Goal: Information Seeking & Learning: Learn about a topic

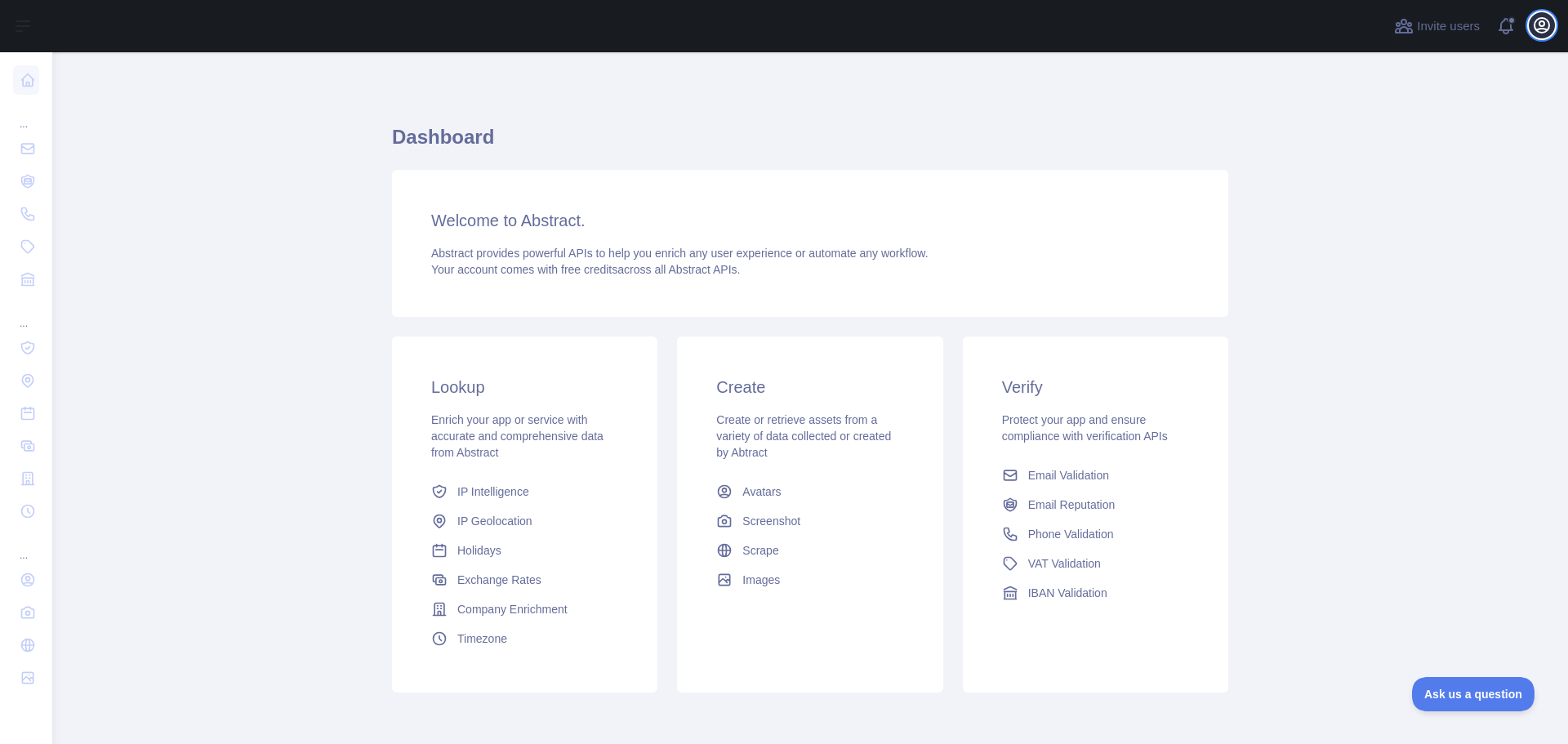
click at [1541, 24] on icon "button" at bounding box center [1541, 24] width 19 height 19
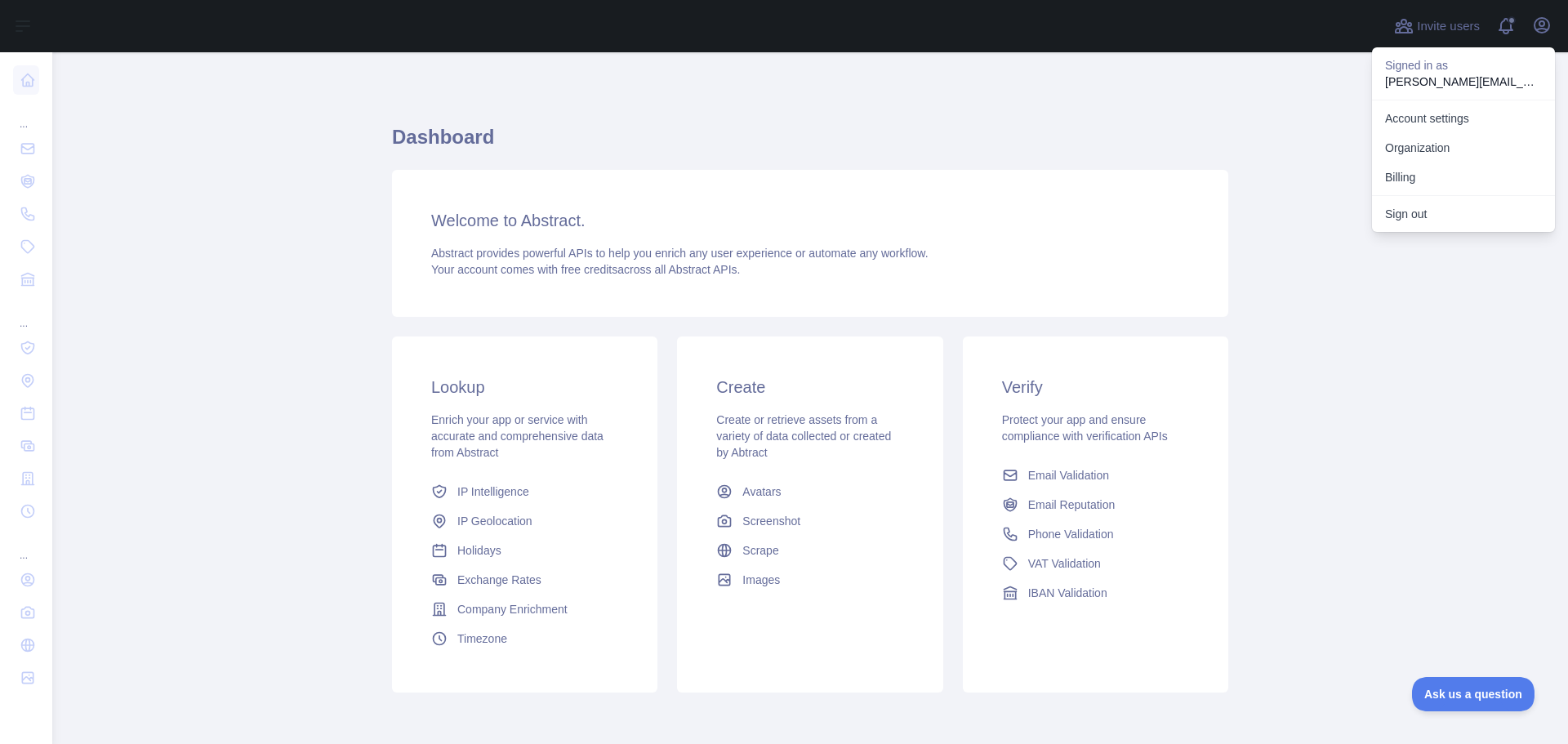
click at [1160, 118] on div "Dashboard Welcome to Abstract. Abstract provides powerful APIs to help you enri…" at bounding box center [810, 403] width 836 height 624
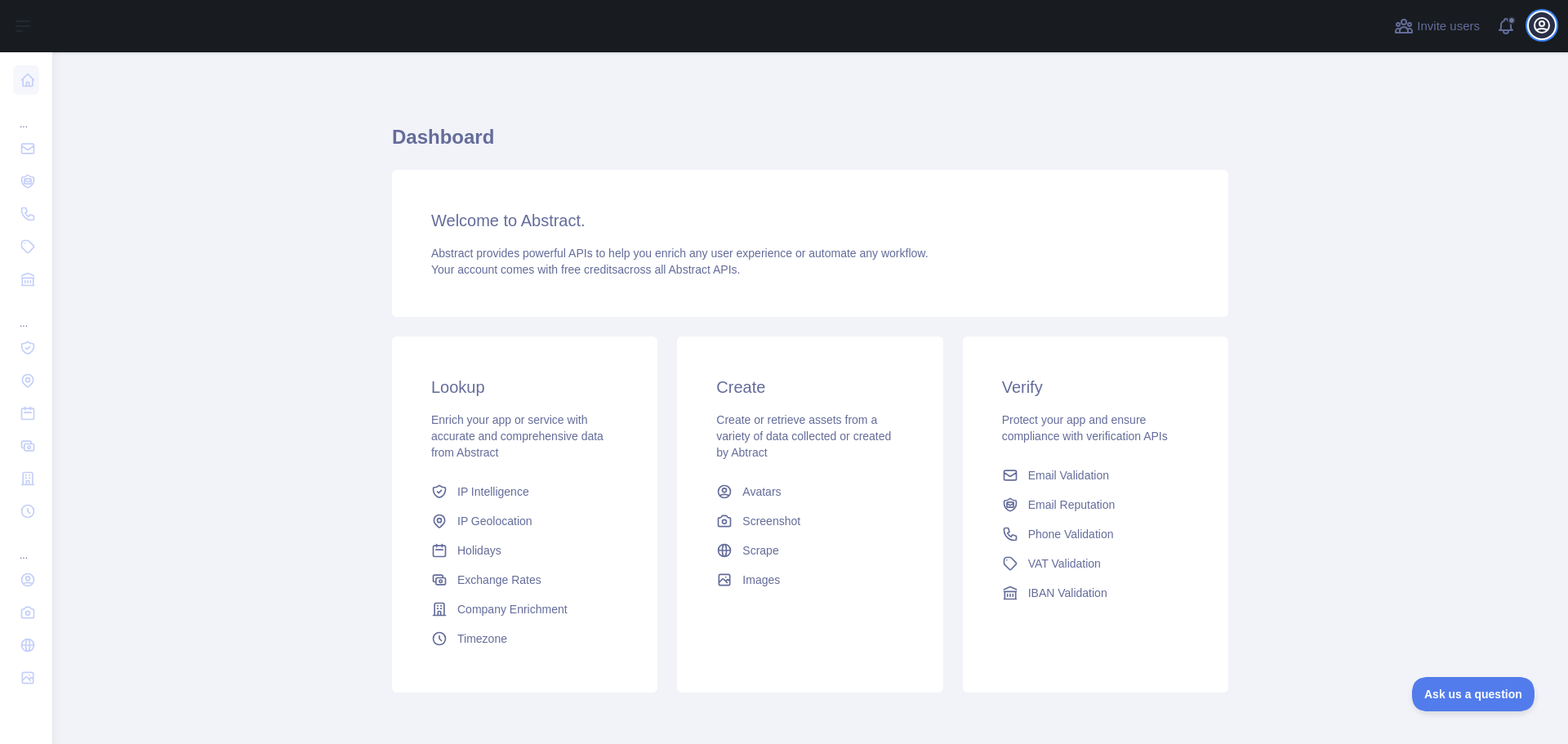
click at [1545, 24] on icon "button" at bounding box center [1541, 24] width 19 height 19
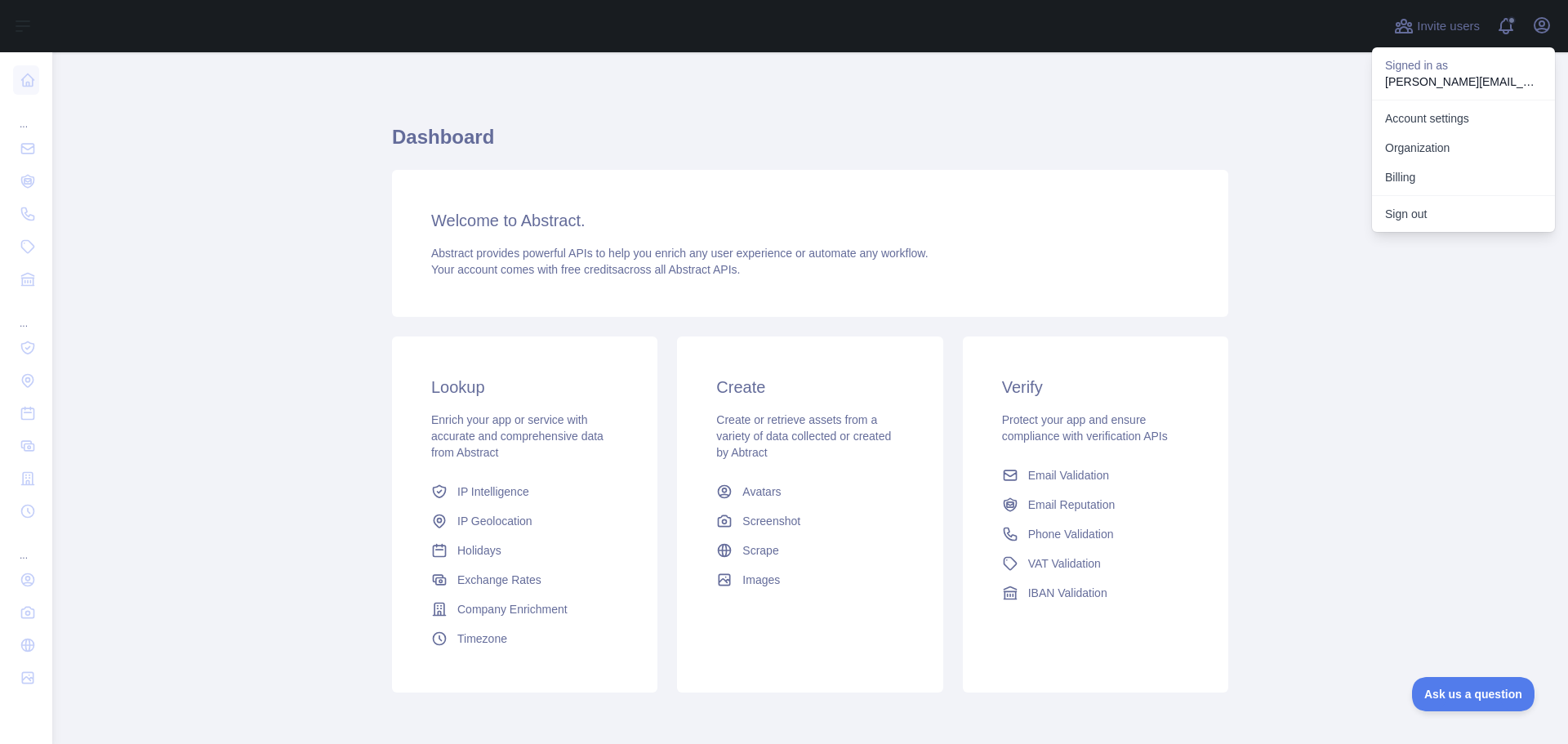
click at [1172, 194] on div "Welcome to Abstract. Abstract provides powerful APIs to help you enrich any use…" at bounding box center [810, 243] width 836 height 147
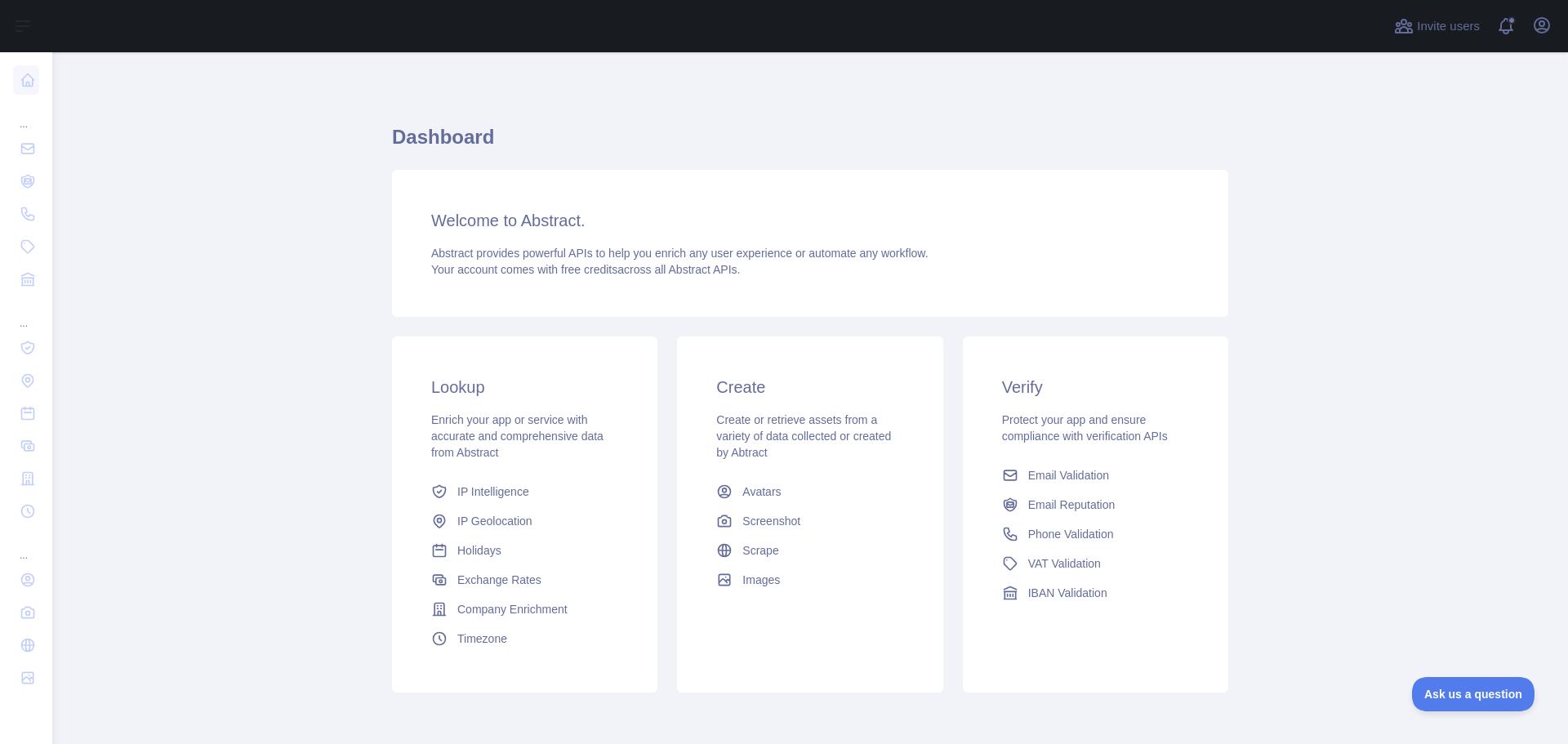
click at [750, 643] on div "Create Create or retrieve assets from a variety of data collected or created by…" at bounding box center [810, 515] width 265 height 356
click at [359, 583] on main "Dashboard Welcome to Abstract. Abstract provides powerful APIs to help you enri…" at bounding box center [810, 398] width 1516 height 692
click at [337, 591] on main "Dashboard Welcome to Abstract. Abstract provides powerful APIs to help you enri…" at bounding box center [810, 398] width 1516 height 692
click at [1419, 29] on span "Invite users" at bounding box center [1448, 26] width 63 height 18
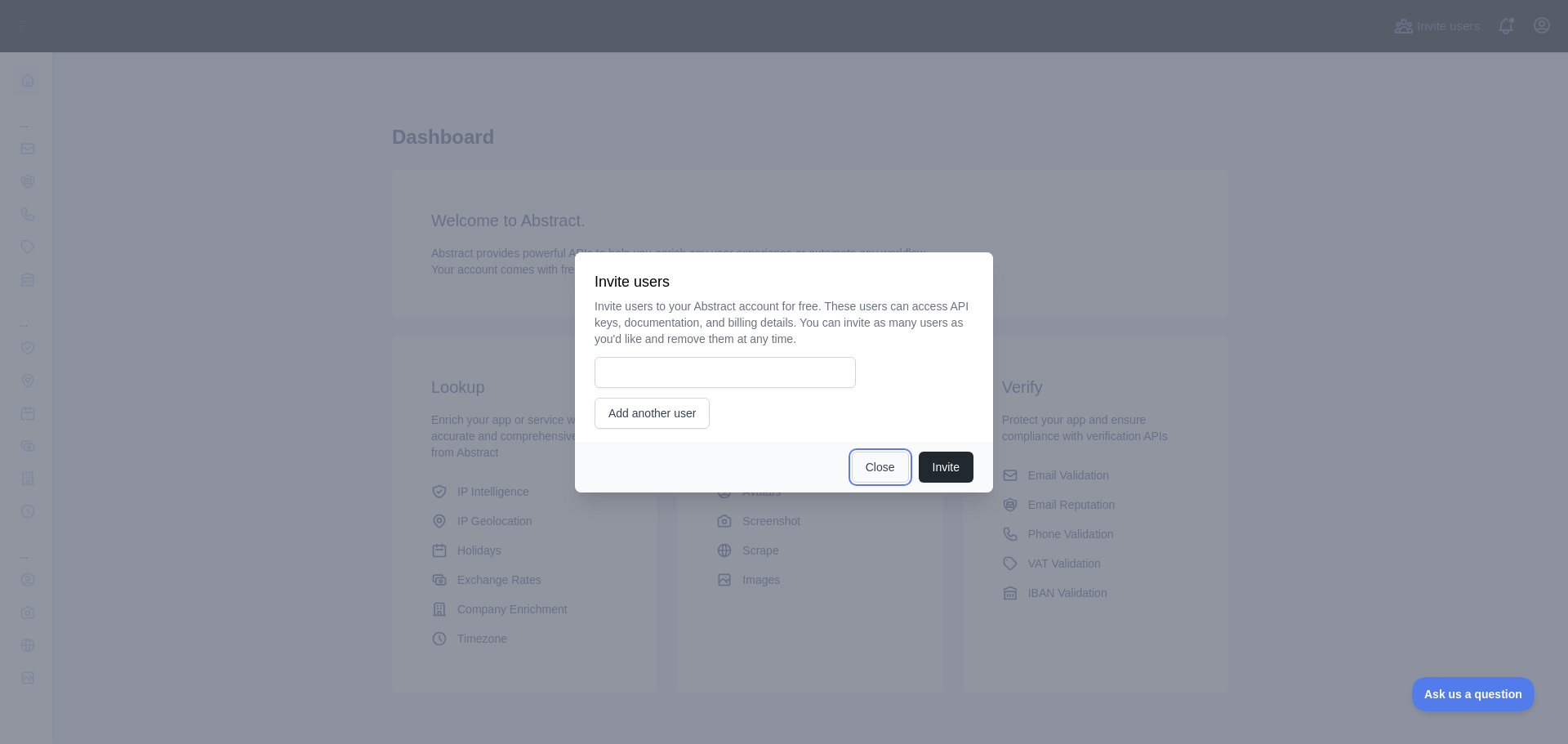
click at [880, 469] on button "Close" at bounding box center [881, 467] width 57 height 31
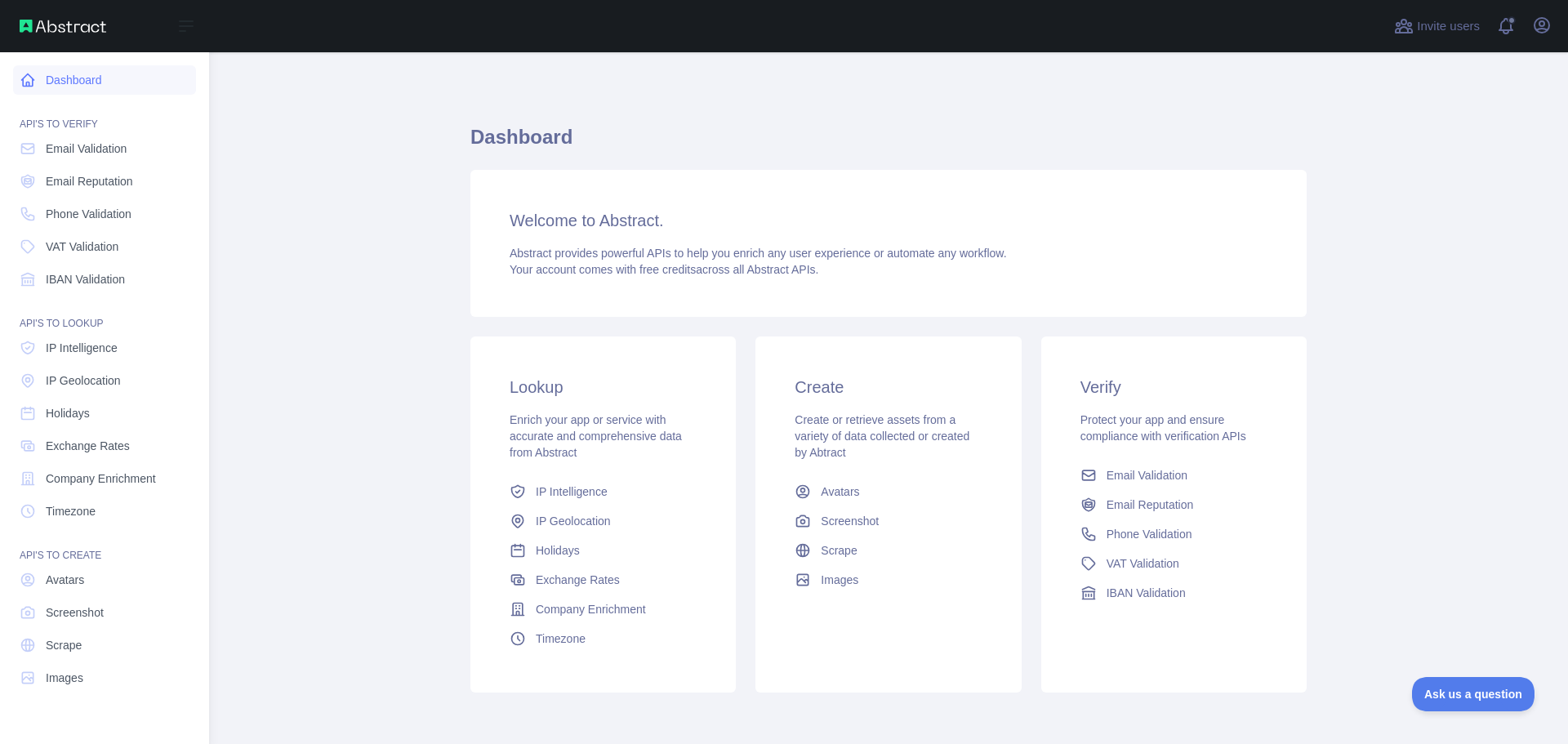
click at [78, 76] on link "Dashboard" at bounding box center [105, 80] width 183 height 29
click at [72, 414] on span "Holidays" at bounding box center [67, 413] width 44 height 16
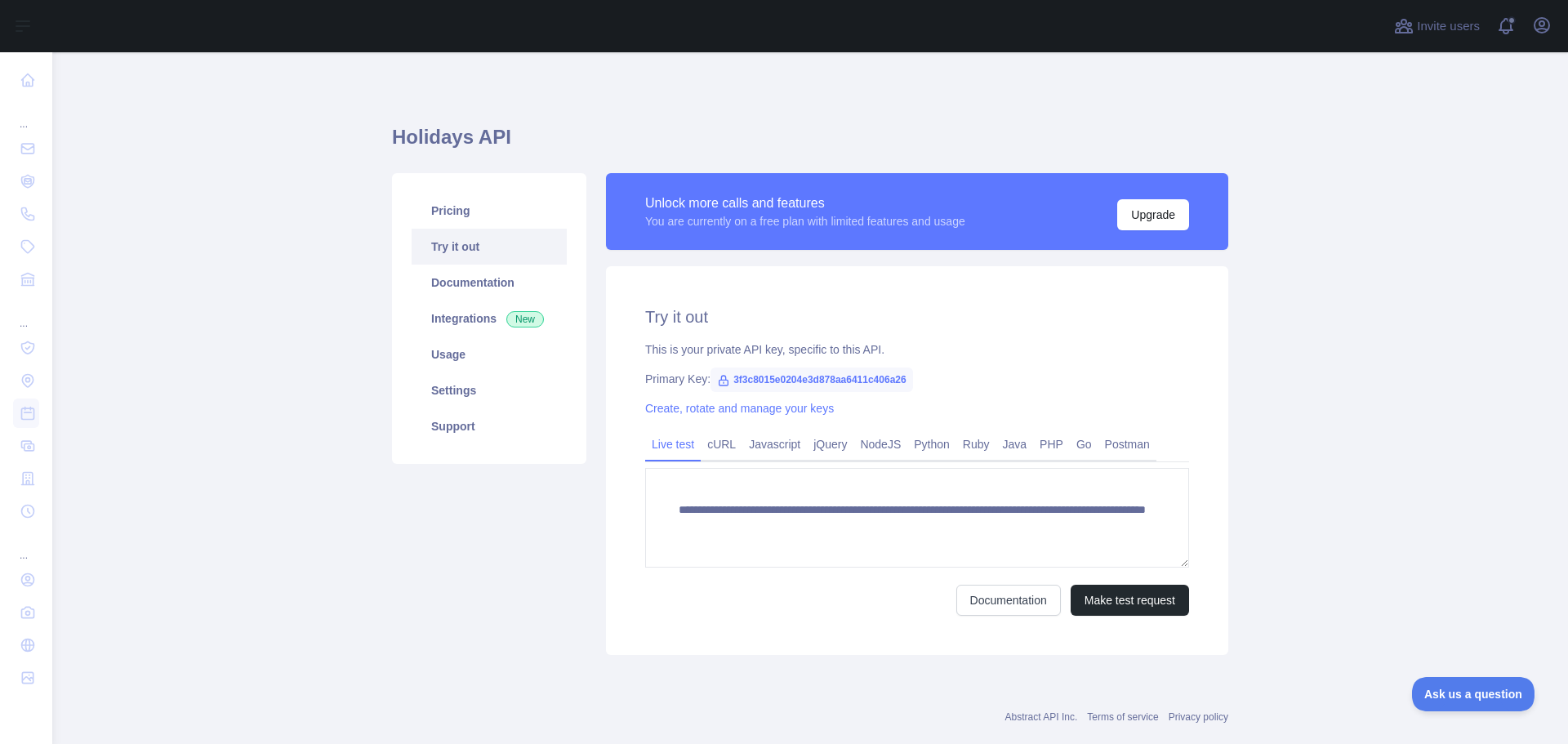
click at [539, 542] on div "Pricing Try it out Documentation Integrations New Usage Settings Support" at bounding box center [489, 414] width 214 height 482
click at [920, 444] on link "Python" at bounding box center [932, 444] width 49 height 26
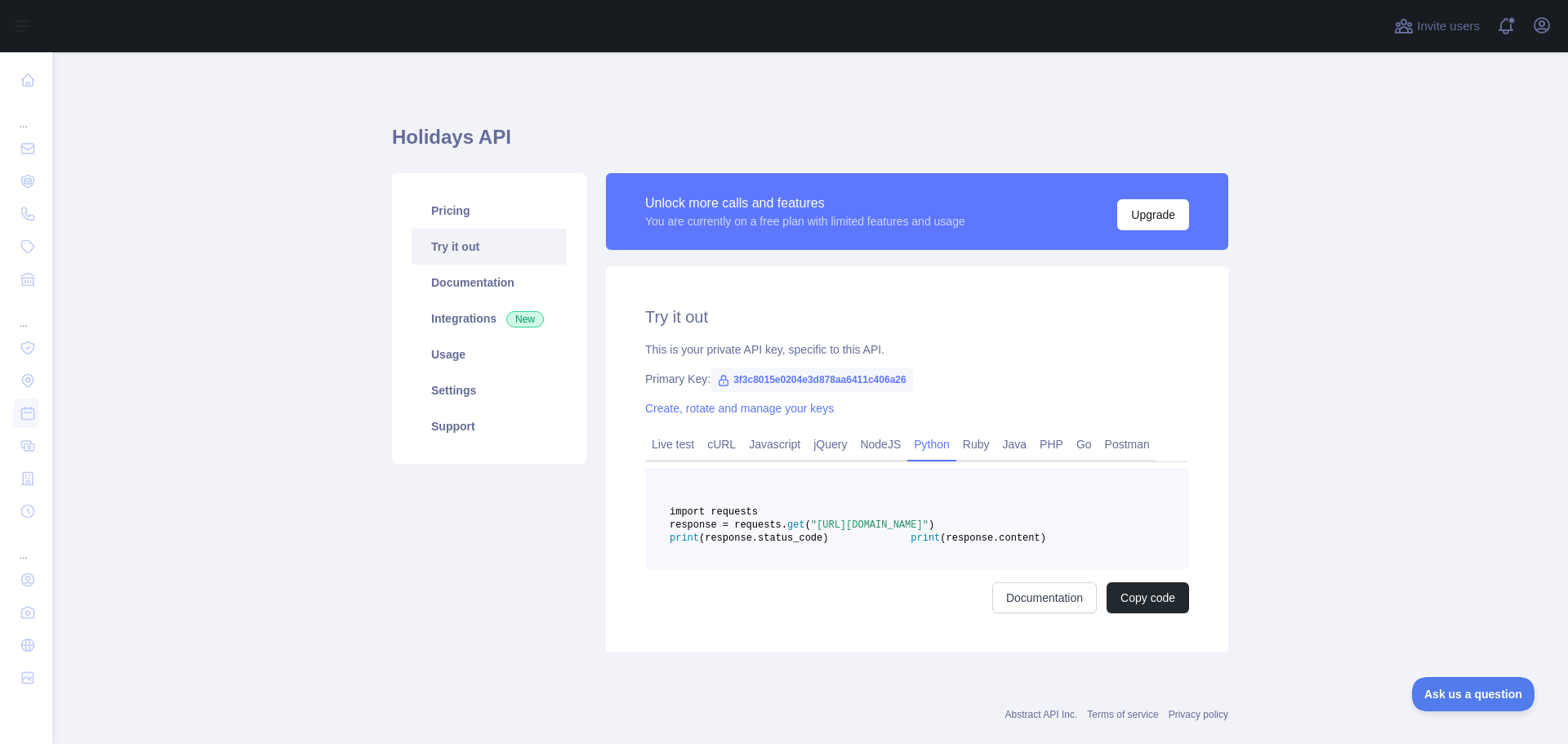
scroll to position [69, 0]
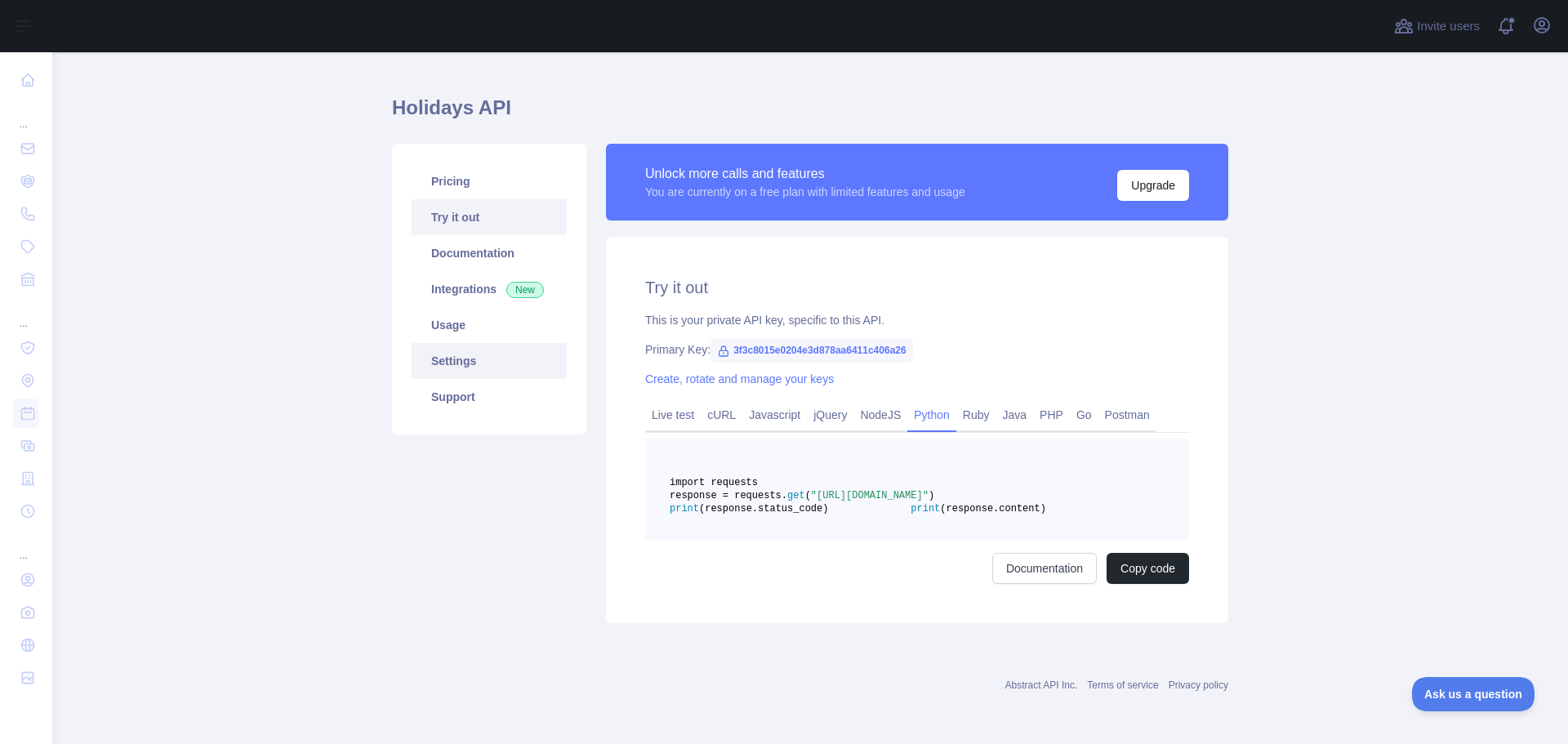
click at [444, 343] on link "Settings" at bounding box center [489, 361] width 155 height 36
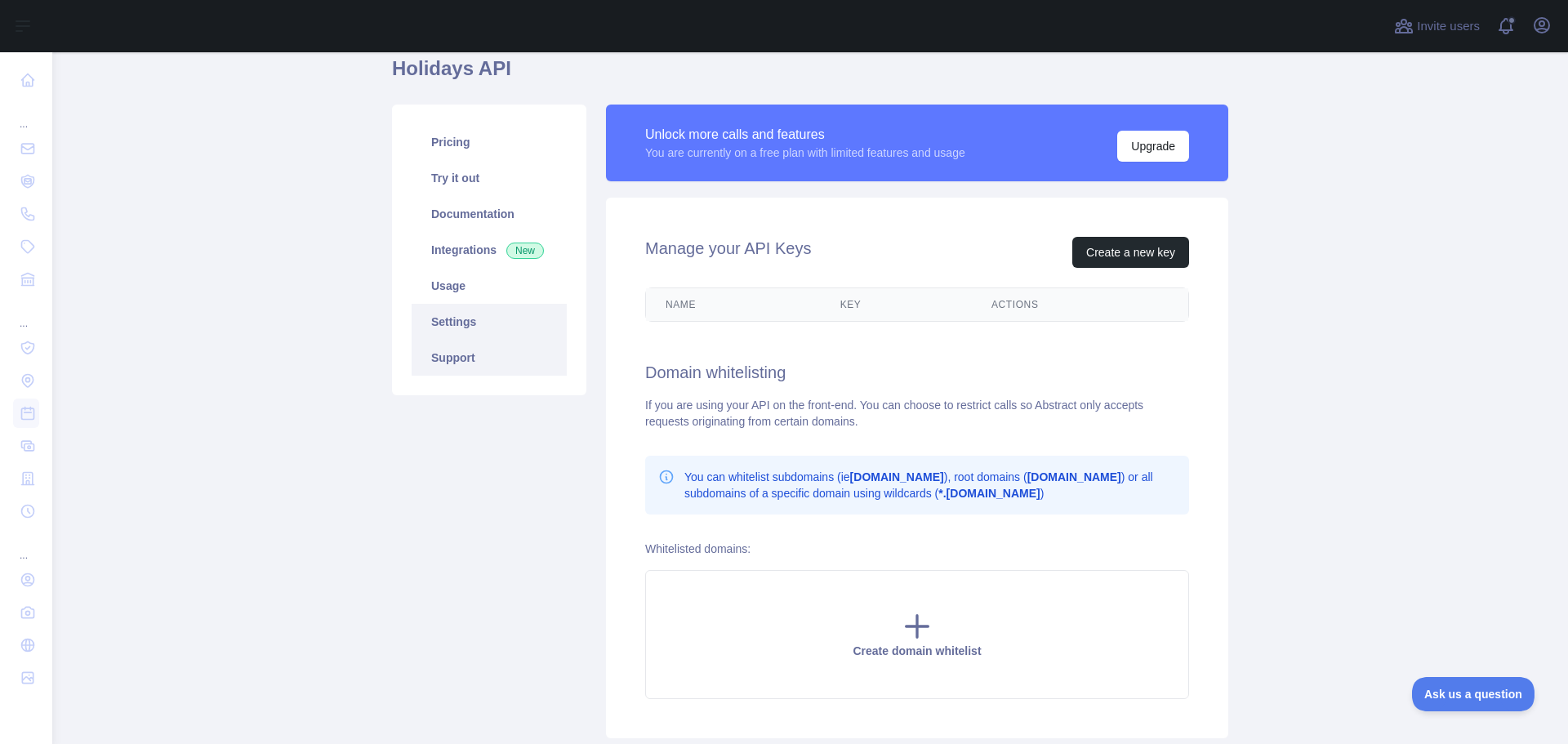
click at [449, 359] on link "Support" at bounding box center [489, 358] width 155 height 36
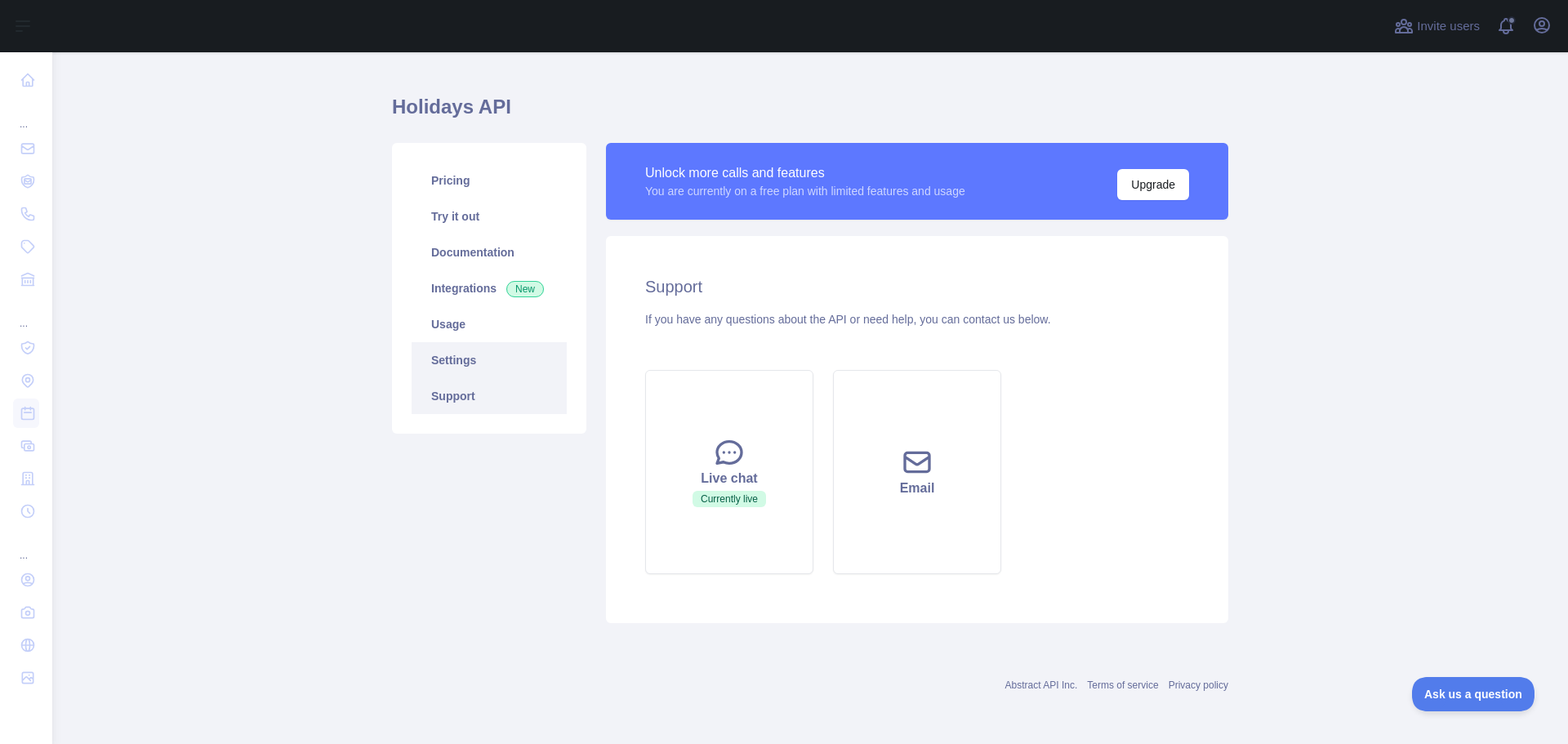
click at [442, 355] on link "Settings" at bounding box center [489, 360] width 155 height 36
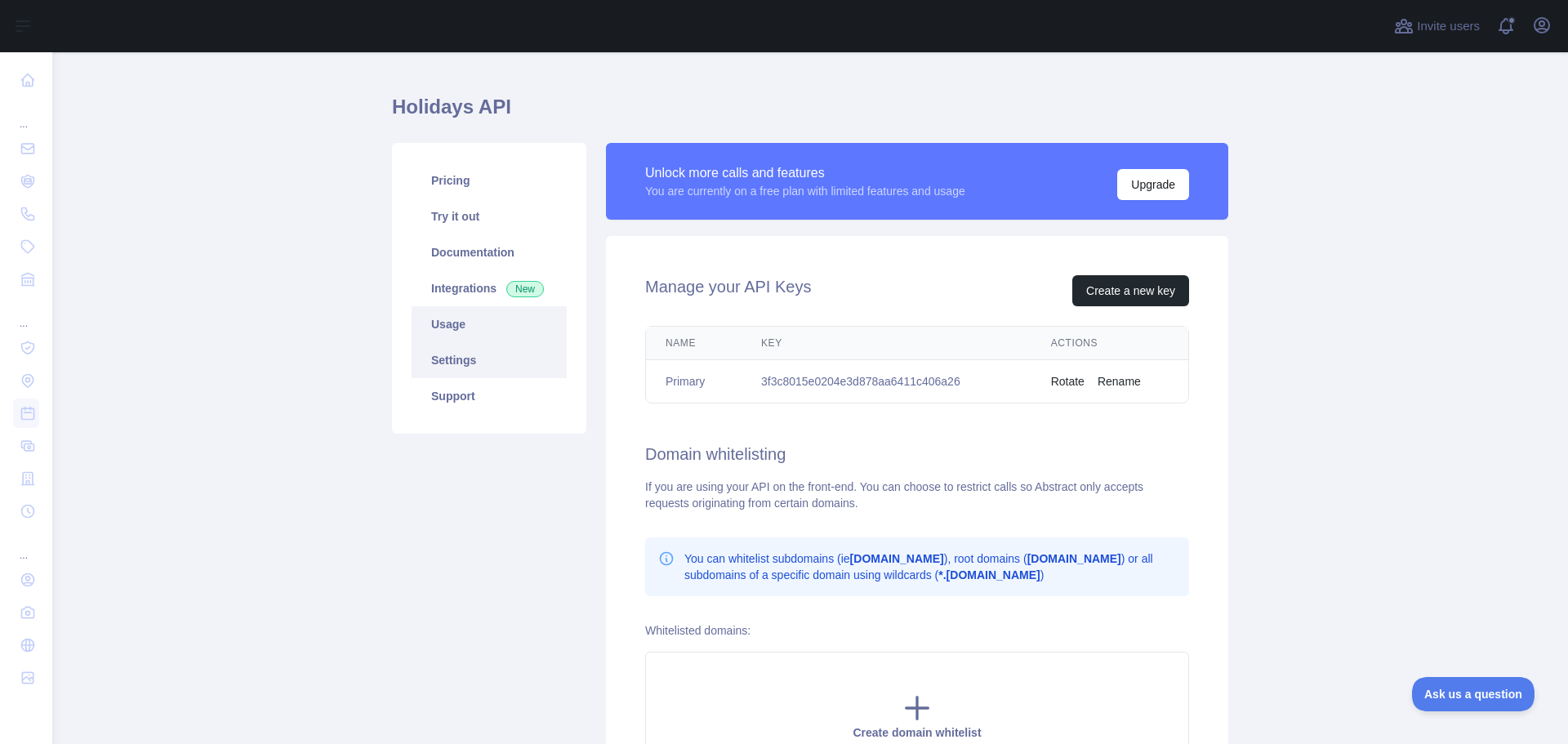
click at [450, 322] on link "Usage" at bounding box center [489, 324] width 155 height 36
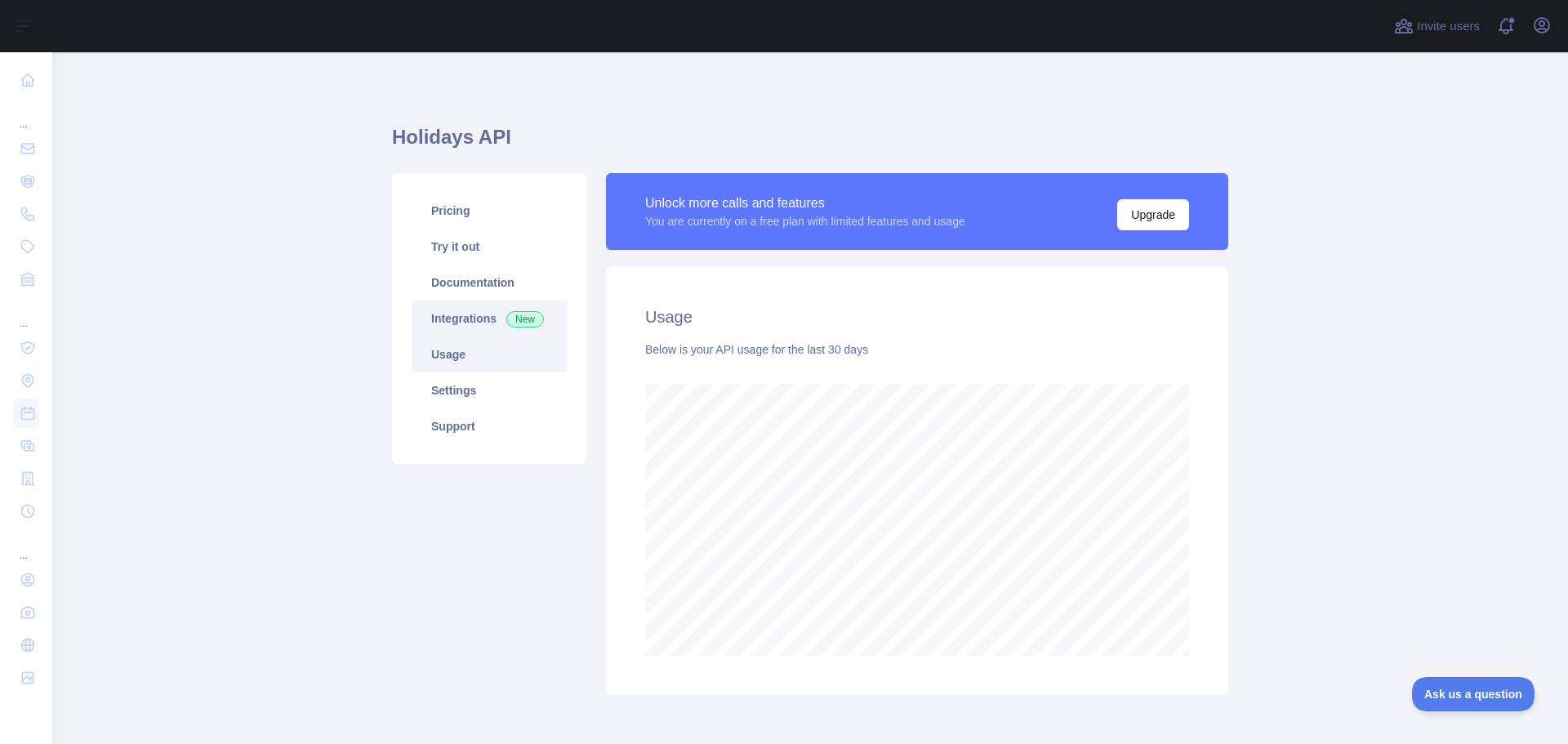
scroll to position [692, 1503]
click at [470, 283] on link "Documentation" at bounding box center [489, 282] width 155 height 36
